Goal: Information Seeking & Learning: Learn about a topic

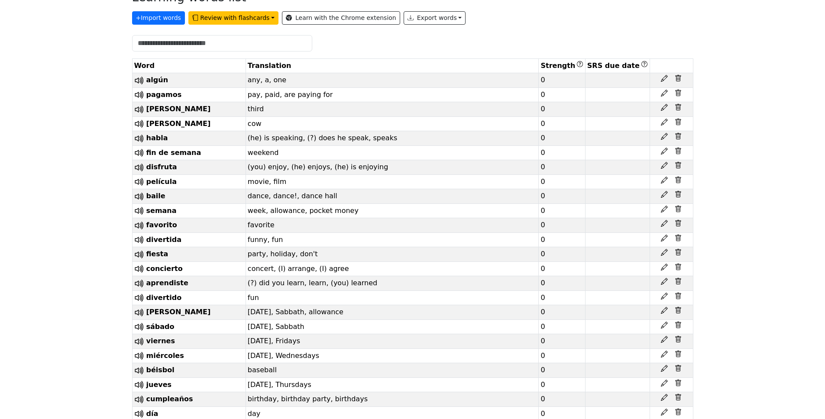
scroll to position [207, 0]
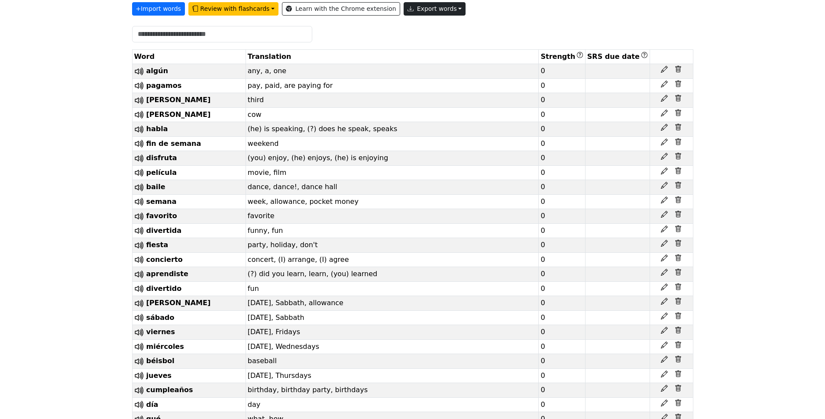
click at [415, 8] on button "Export words" at bounding box center [435, 8] width 62 height 13
click at [408, 39] on link "Tab-separated TXT file" at bounding box center [454, 41] width 101 height 14
click at [433, 6] on button "Export words" at bounding box center [435, 8] width 62 height 13
click at [427, 26] on link "Copy to clipboard" at bounding box center [454, 27] width 101 height 14
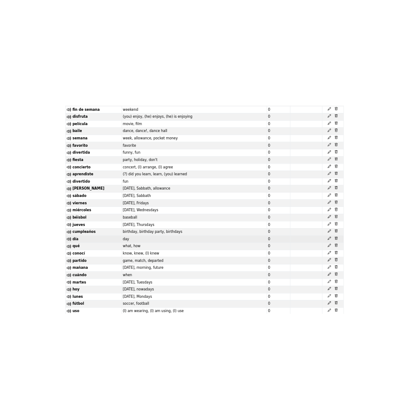
scroll to position [0, 0]
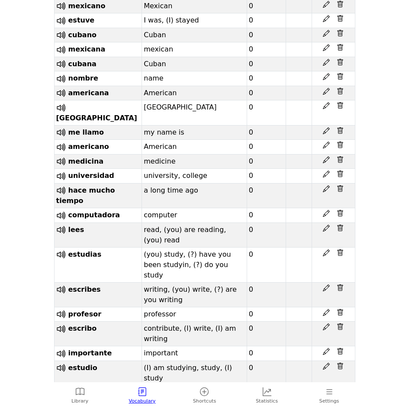
scroll to position [1539, 0]
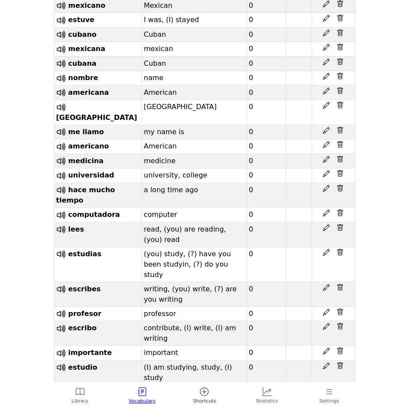
click at [204, 391] on icon at bounding box center [204, 392] width 9 height 9
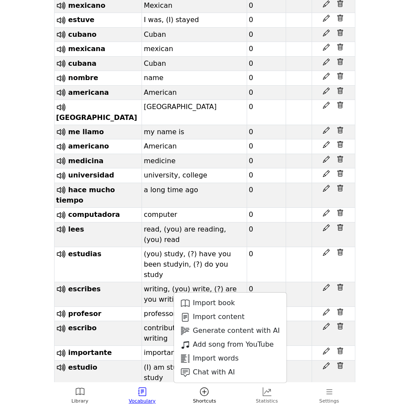
click at [78, 390] on icon at bounding box center [80, 392] width 9 height 9
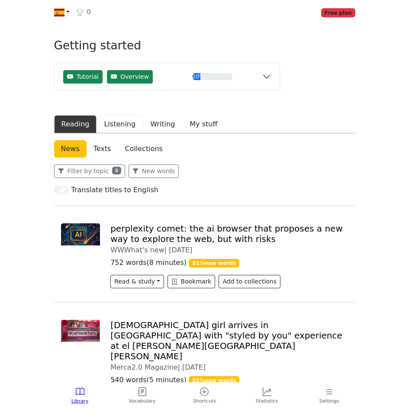
click at [117, 123] on button "Listening" at bounding box center [120, 124] width 46 height 18
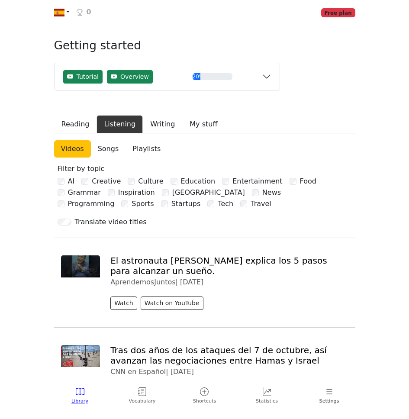
click at [330, 392] on icon at bounding box center [329, 392] width 6 height 5
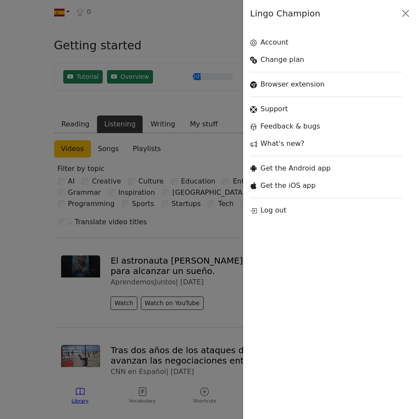
click at [145, 389] on div at bounding box center [208, 209] width 416 height 419
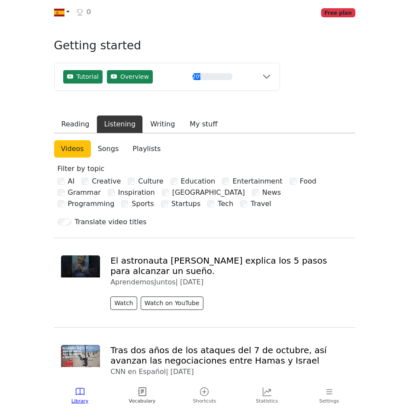
click at [143, 390] on icon at bounding box center [142, 392] width 3 height 4
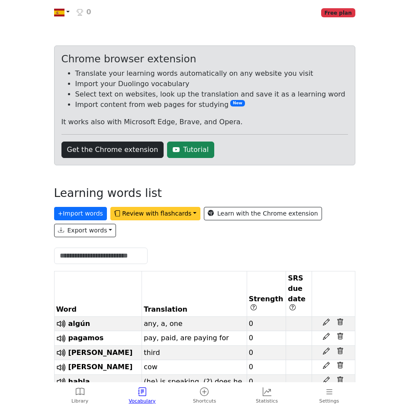
click at [166, 212] on button "Review with flashcards" at bounding box center [155, 213] width 90 height 13
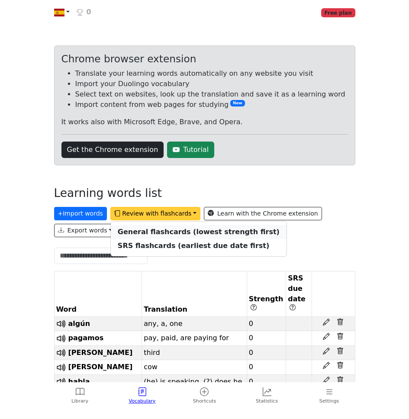
click at [158, 230] on strong "General flashcards (lowest strength first)" at bounding box center [199, 232] width 162 height 8
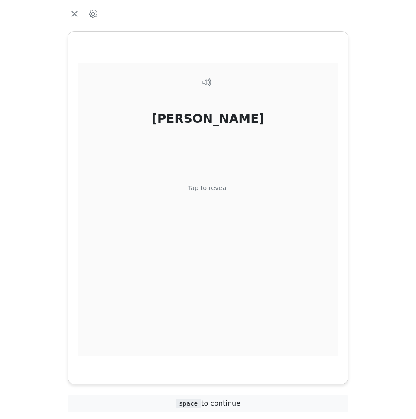
click at [209, 187] on div "Tap to reveal" at bounding box center [208, 189] width 40 height 10
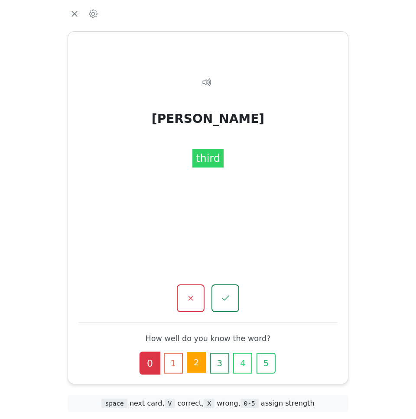
click at [194, 361] on button "2" at bounding box center [196, 362] width 19 height 21
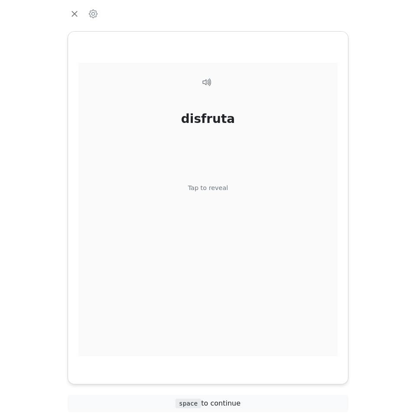
click at [202, 186] on div "Tap to reveal" at bounding box center [208, 189] width 40 height 10
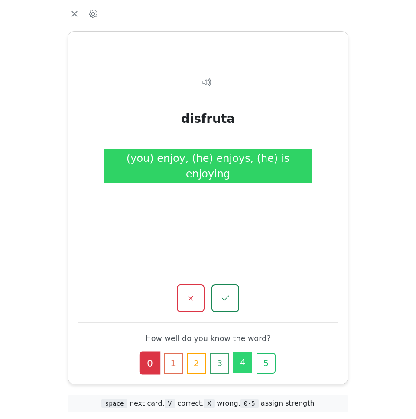
click at [242, 360] on button "4" at bounding box center [242, 362] width 19 height 21
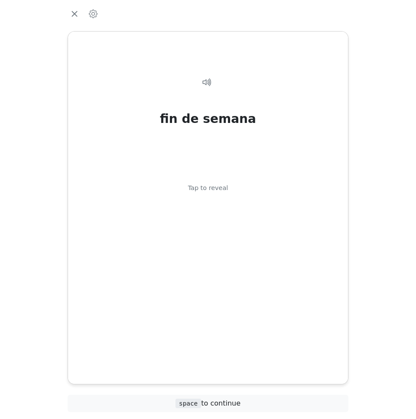
click at [242, 360] on div "fin de semana Tap to reveal fin de semana weekend" at bounding box center [207, 272] width 259 height 419
click at [213, 187] on div "Tap to reveal" at bounding box center [208, 189] width 40 height 10
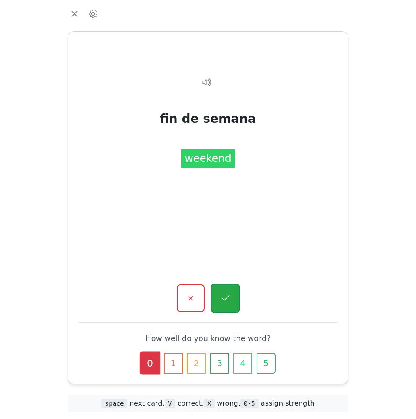
click at [226, 296] on icon "button" at bounding box center [225, 298] width 11 height 11
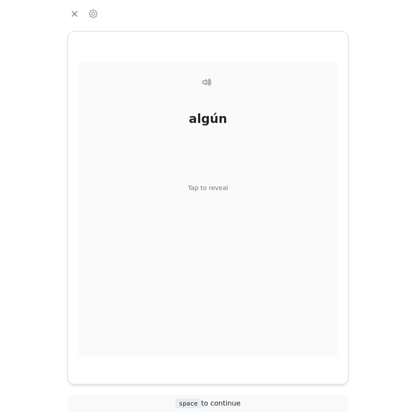
click at [207, 184] on div "Tap to reveal" at bounding box center [208, 189] width 40 height 10
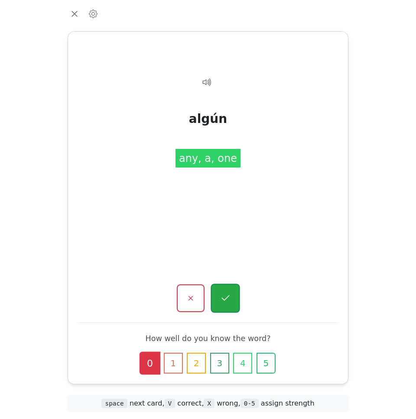
click at [229, 298] on icon "button" at bounding box center [225, 298] width 11 height 11
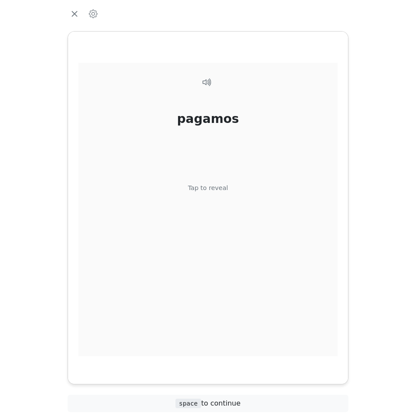
click at [214, 186] on div "Tap to reveal" at bounding box center [208, 189] width 40 height 10
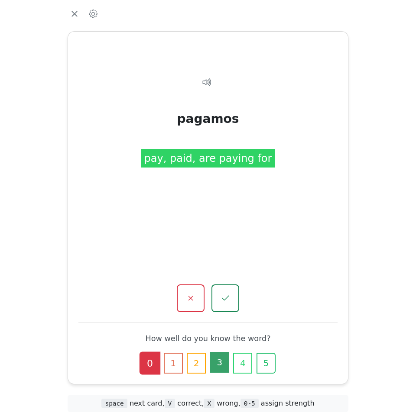
click at [218, 359] on button "3" at bounding box center [219, 362] width 19 height 21
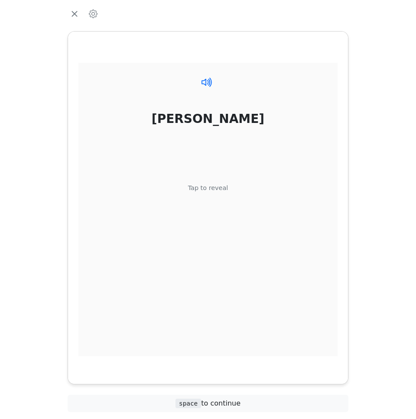
click at [205, 80] on icon at bounding box center [204, 82] width 7 height 7
click at [93, 13] on icon "button" at bounding box center [93, 14] width 9 height 9
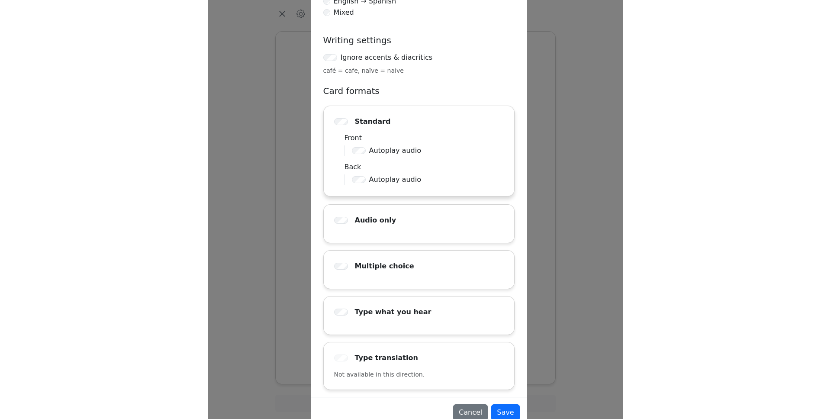
scroll to position [142, 0]
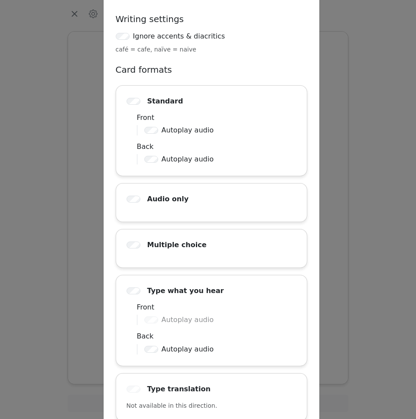
click at [362, 245] on div "Flashcard settings Sound effects Play sound effects Card direction Spanish → En…" at bounding box center [208, 209] width 416 height 419
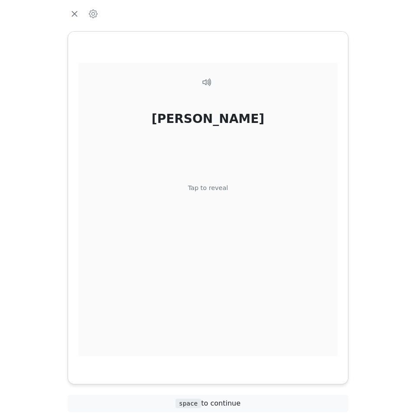
click at [201, 186] on div "Tap to reveal" at bounding box center [208, 189] width 40 height 10
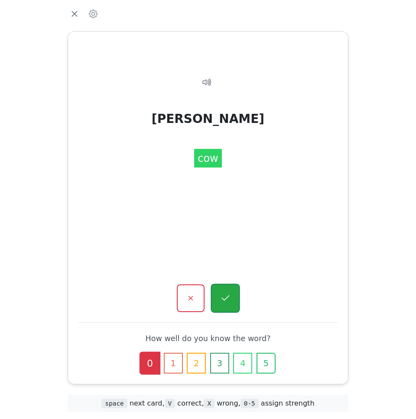
click at [223, 300] on icon "button" at bounding box center [225, 298] width 8 height 6
